Goal: Information Seeking & Learning: Learn about a topic

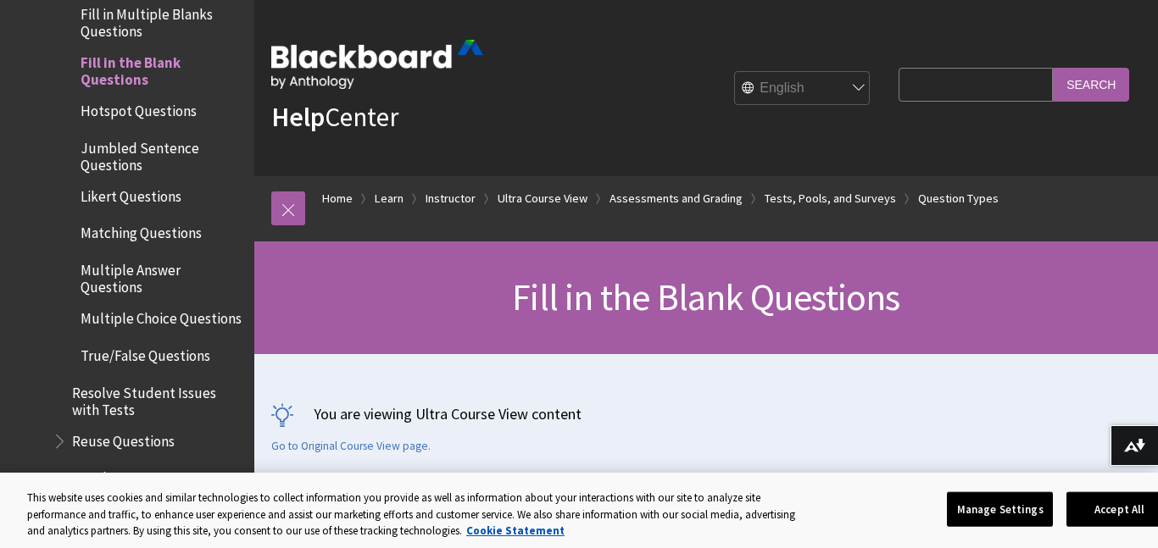
click at [1109, 437] on div "You are viewing Ultra Course View content Go to Original Course View page." at bounding box center [706, 429] width 870 height 50
click at [1124, 443] on img at bounding box center [1134, 446] width 21 height 14
click at [908, 88] on input "Search Query" at bounding box center [976, 84] width 154 height 33
paste input "I think graffiti is a valid way to Response area oneself. Graffiti can be beaut…"
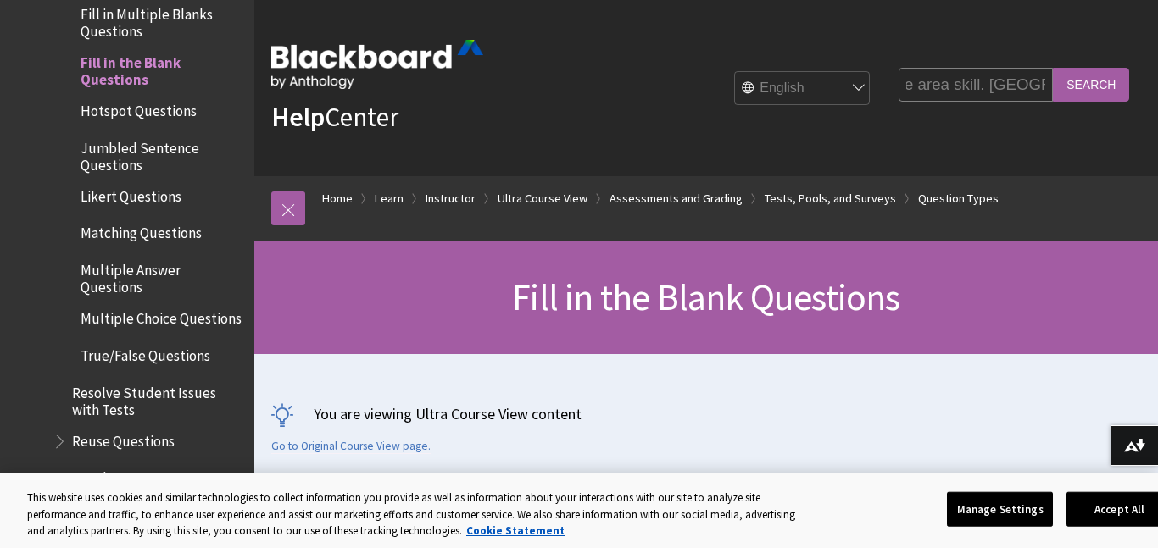
type input "I think graffiti is a valid way to Response area oneself. Graffiti can be beaut…"
click at [1072, 85] on input "Search" at bounding box center [1091, 84] width 76 height 33
